Goal: Entertainment & Leisure: Consume media (video, audio)

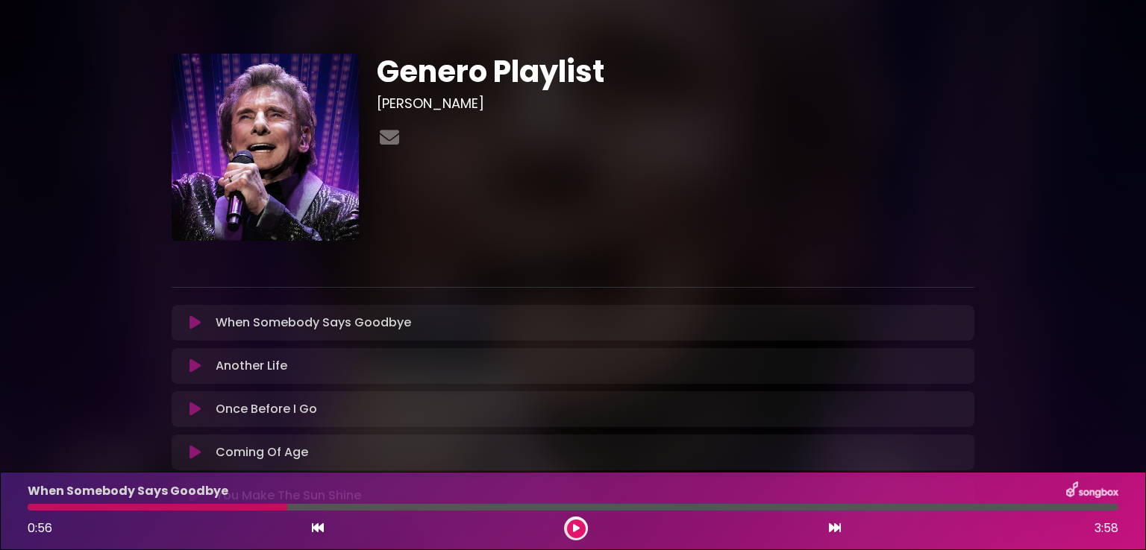
scroll to position [75, 0]
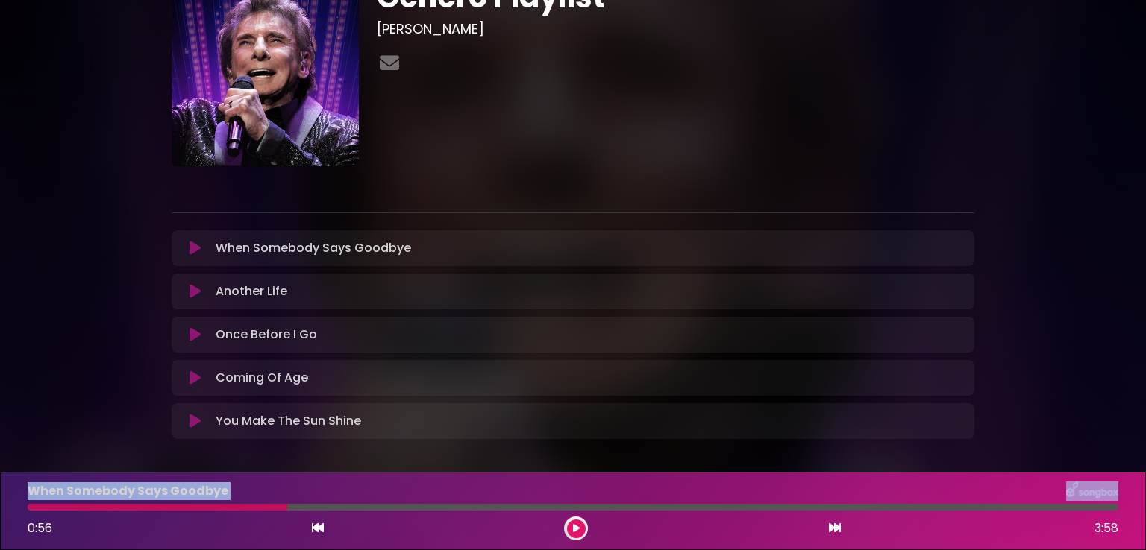
drag, startPoint x: 175, startPoint y: 505, endPoint x: 0, endPoint y: 484, distance: 175.8
click at [0, 484] on div "When Somebody Says Goodbye 0:56 3:58" at bounding box center [573, 511] width 1146 height 78
click at [200, 421] on button at bounding box center [194, 421] width 29 height 15
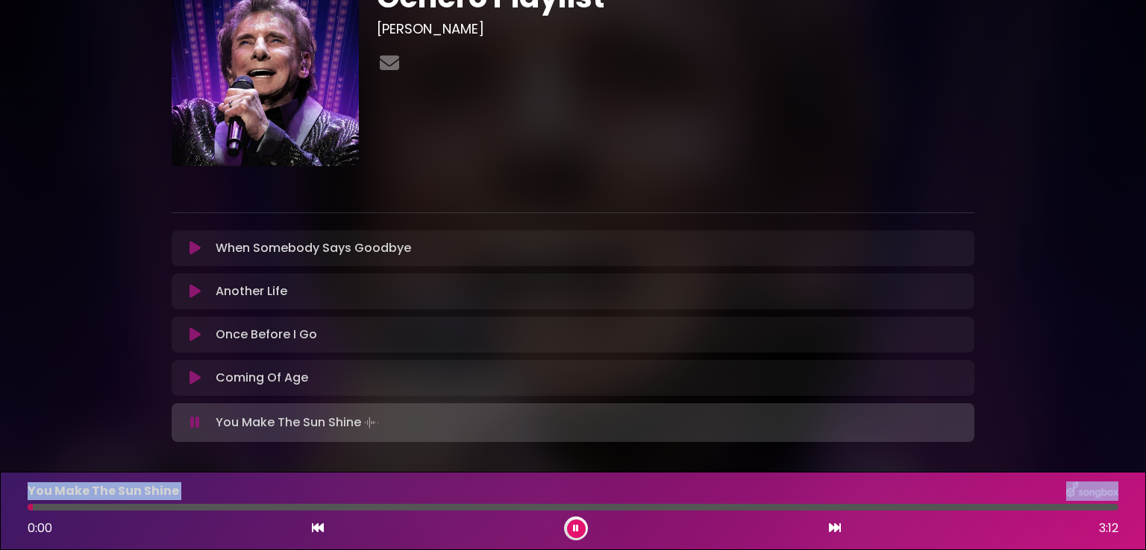
click at [345, 489] on div "You Make The Sun Shine" at bounding box center [573, 491] width 1108 height 19
click at [468, 506] on div at bounding box center [573, 507] width 1090 height 7
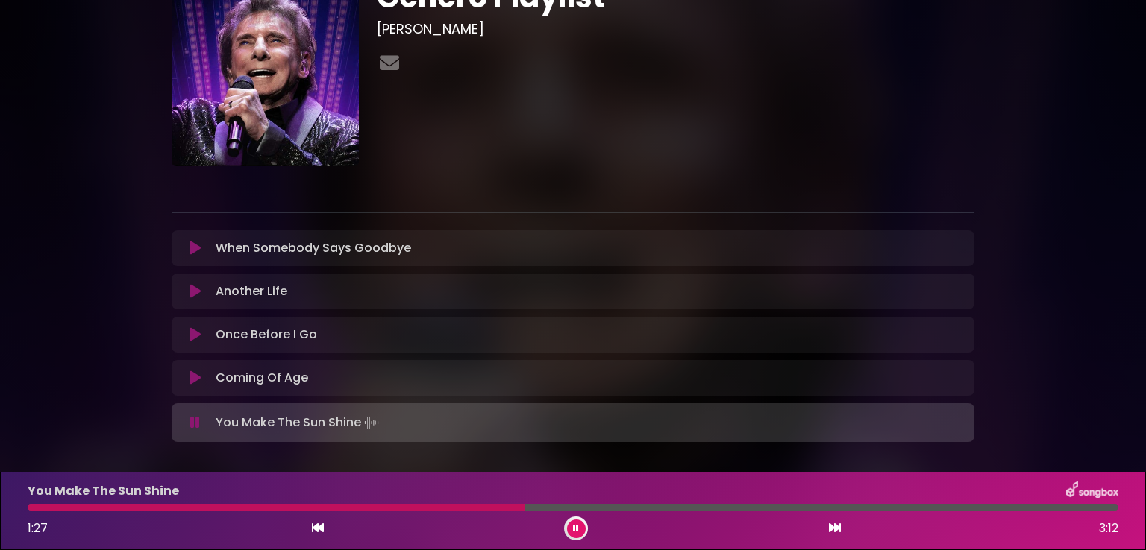
click at [576, 529] on icon at bounding box center [576, 528] width 6 height 9
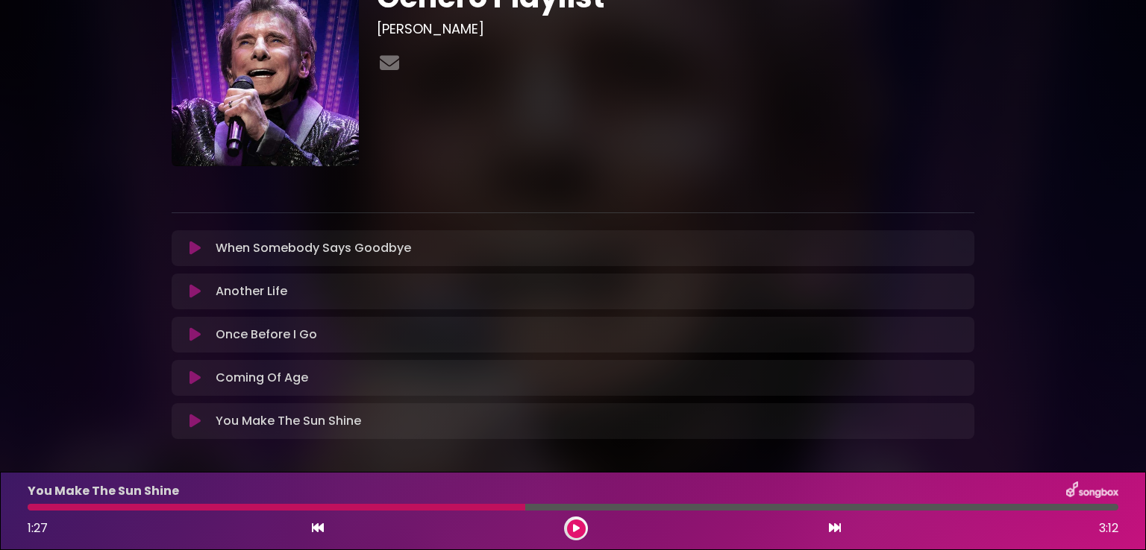
click at [576, 529] on icon at bounding box center [576, 528] width 7 height 9
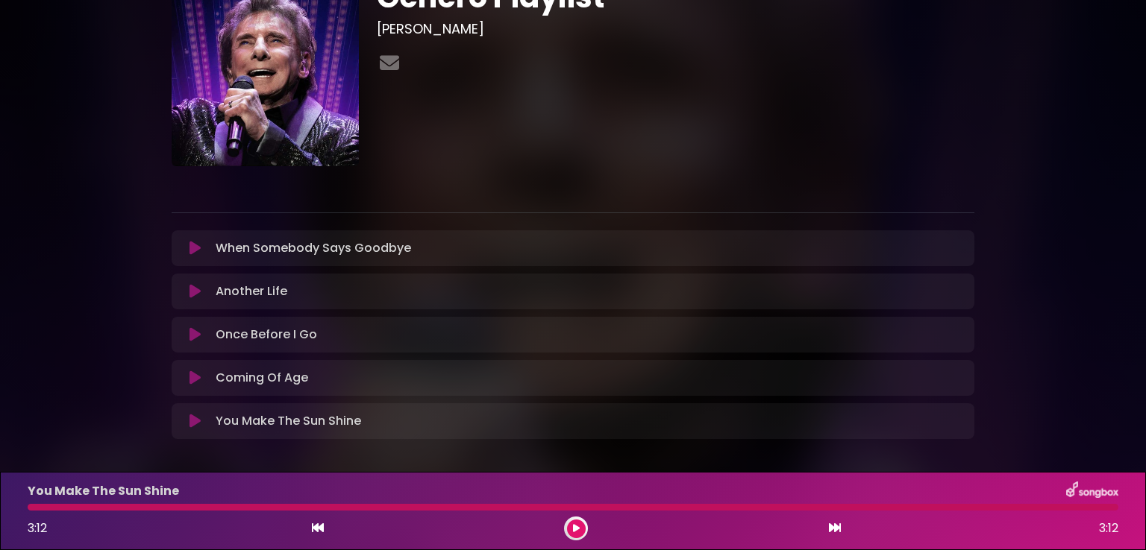
click at [1046, 508] on div at bounding box center [573, 507] width 1090 height 7
click at [580, 530] on button at bounding box center [576, 529] width 19 height 19
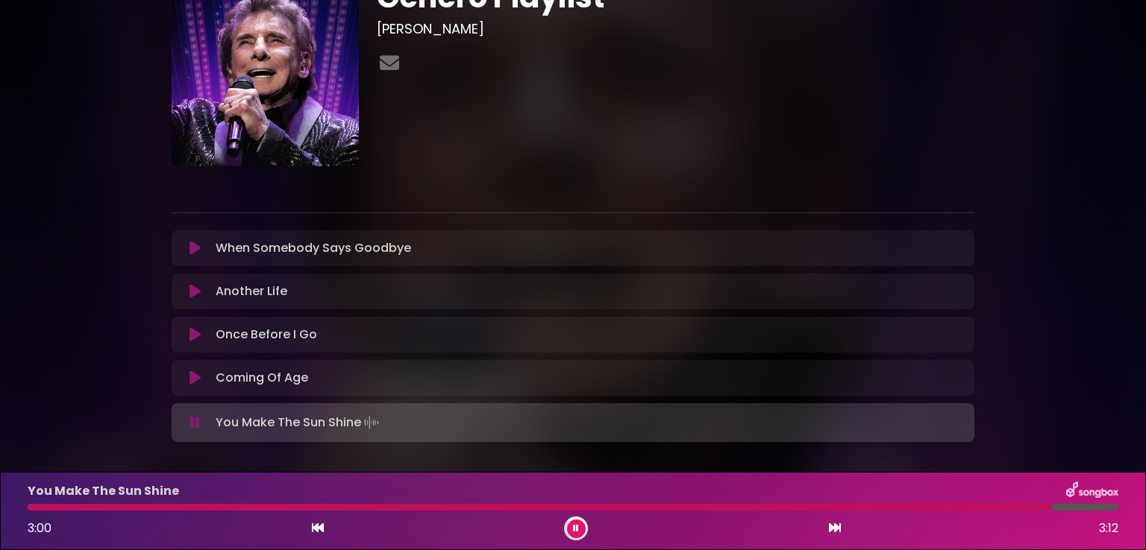
click at [1018, 508] on div at bounding box center [540, 507] width 1024 height 7
click at [932, 506] on div at bounding box center [523, 507] width 991 height 7
click at [576, 528] on icon at bounding box center [576, 528] width 6 height 9
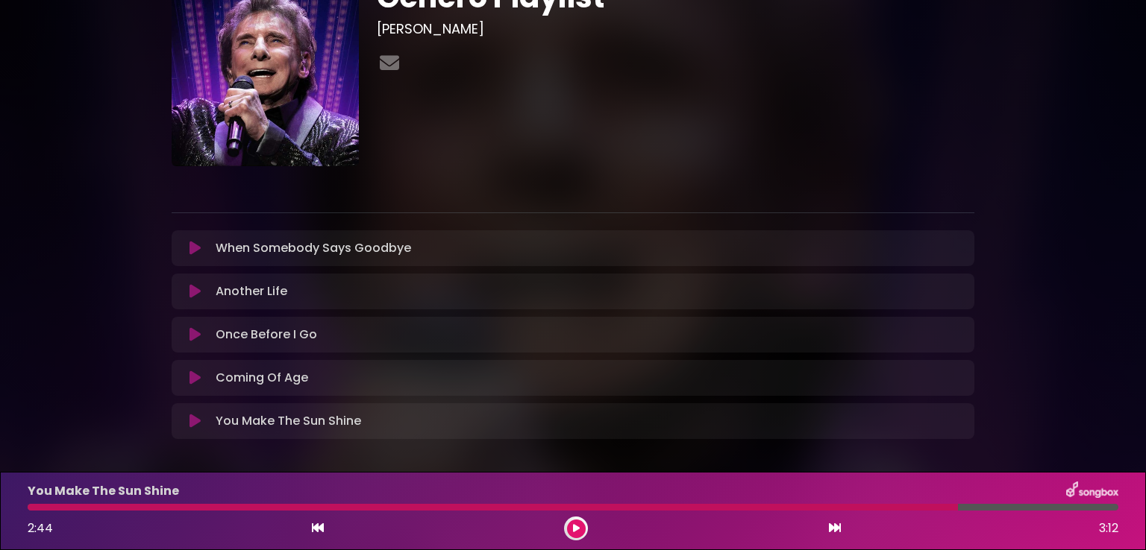
click at [194, 293] on icon at bounding box center [194, 291] width 11 height 15
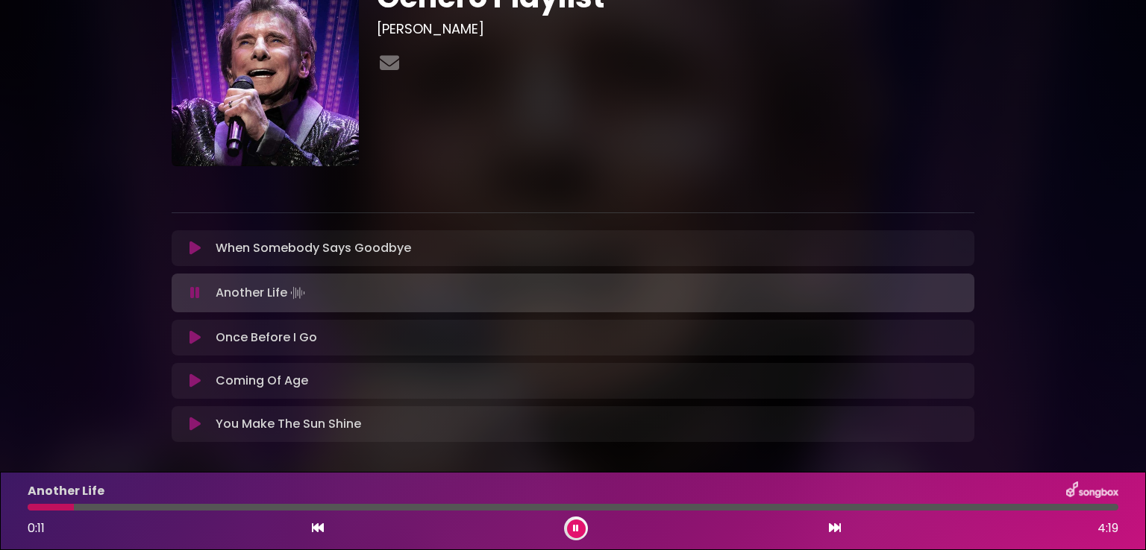
click at [579, 532] on button at bounding box center [576, 529] width 19 height 19
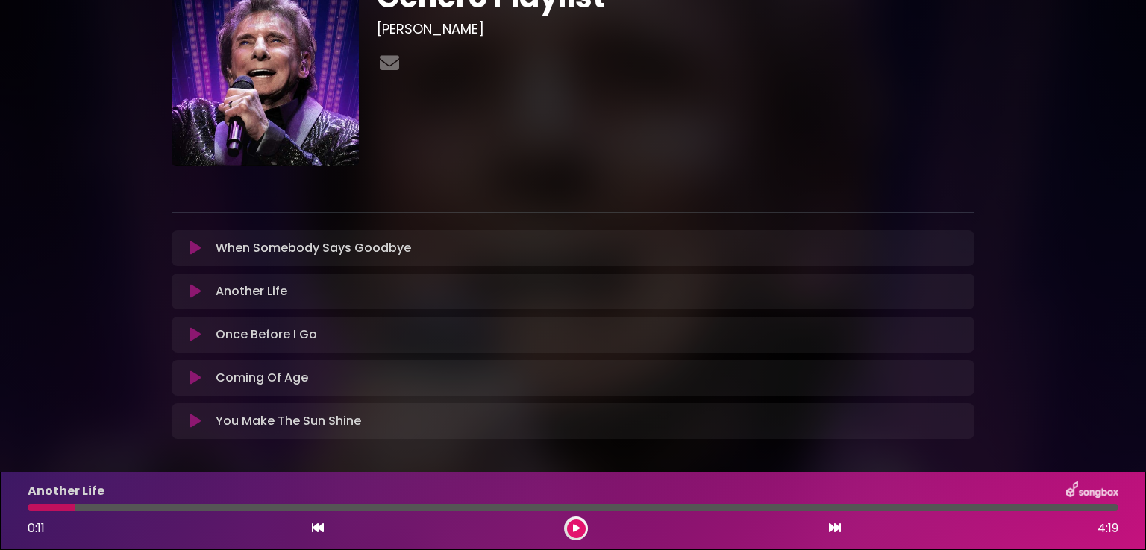
click at [190, 421] on icon at bounding box center [194, 421] width 11 height 15
